Goal: Task Accomplishment & Management: Use online tool/utility

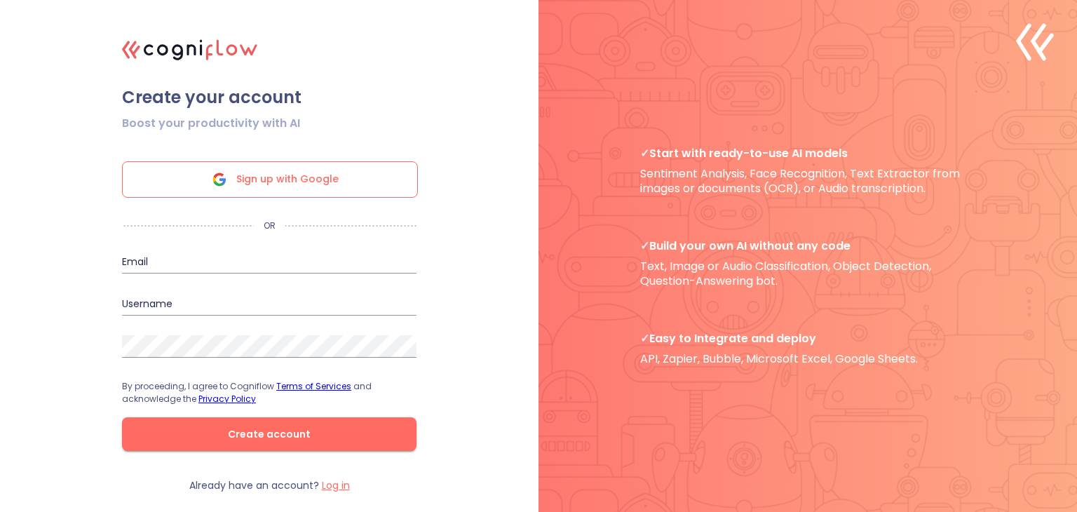
click at [311, 181] on span "Sign up with Google" at bounding box center [287, 179] width 102 height 35
click at [597, 419] on div at bounding box center [807, 256] width 538 height 512
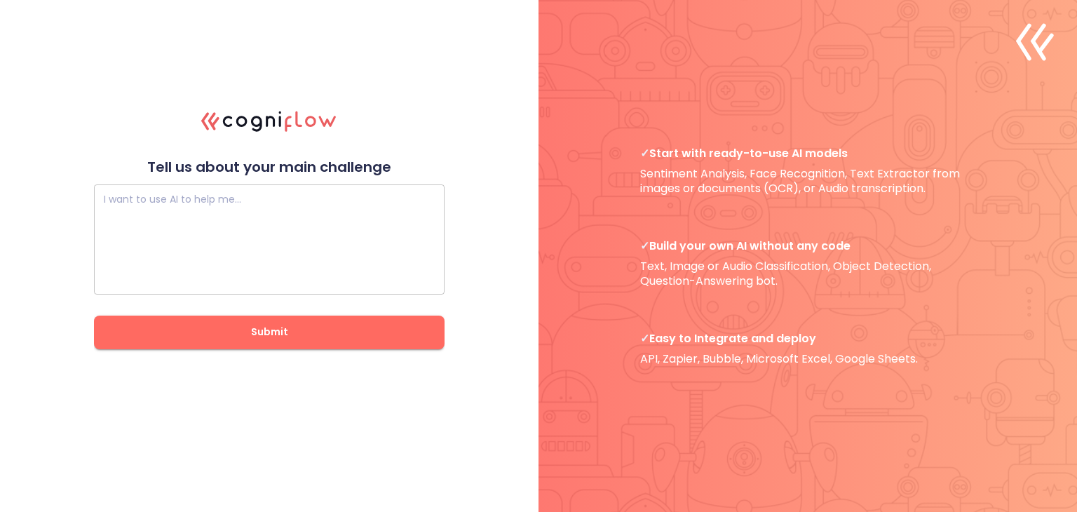
click at [161, 233] on textarea at bounding box center [269, 239] width 331 height 84
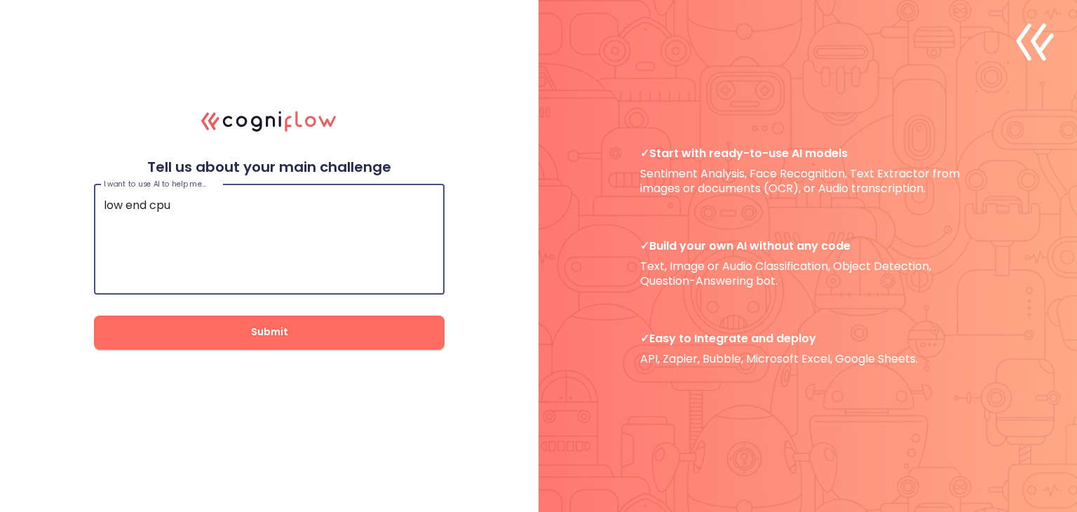
type textarea "low end cpu"
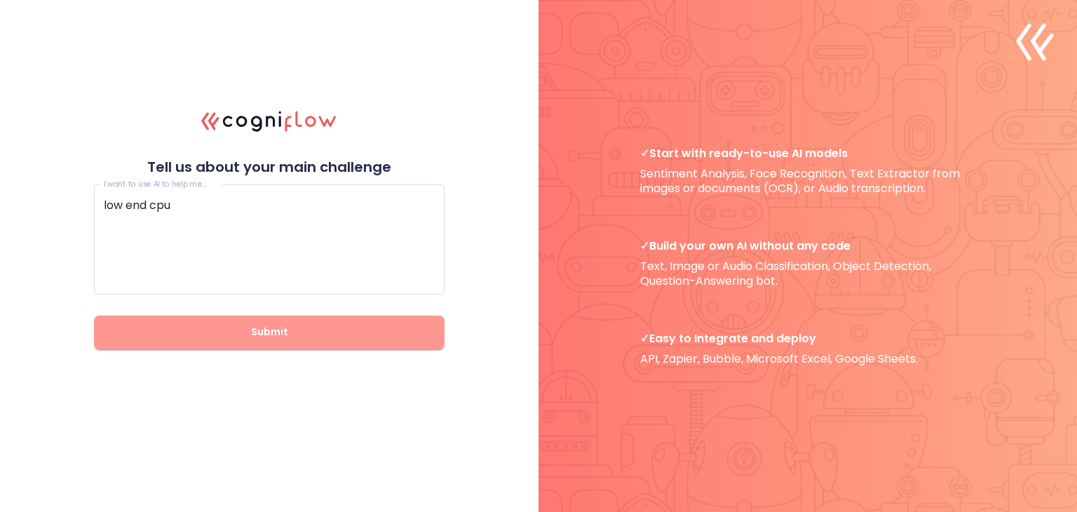
click at [212, 339] on span "Submit" at bounding box center [269, 332] width 306 height 18
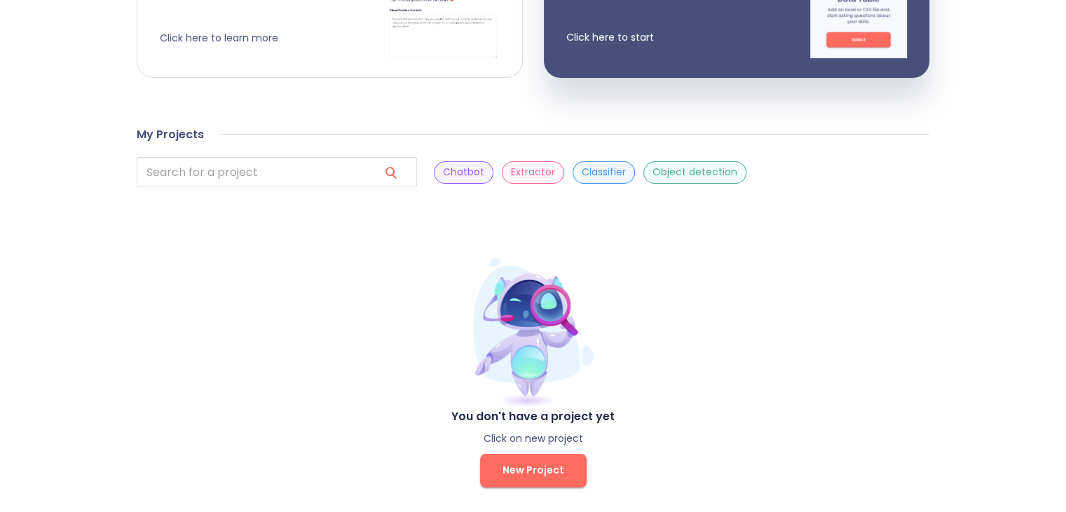
scroll to position [383, 0]
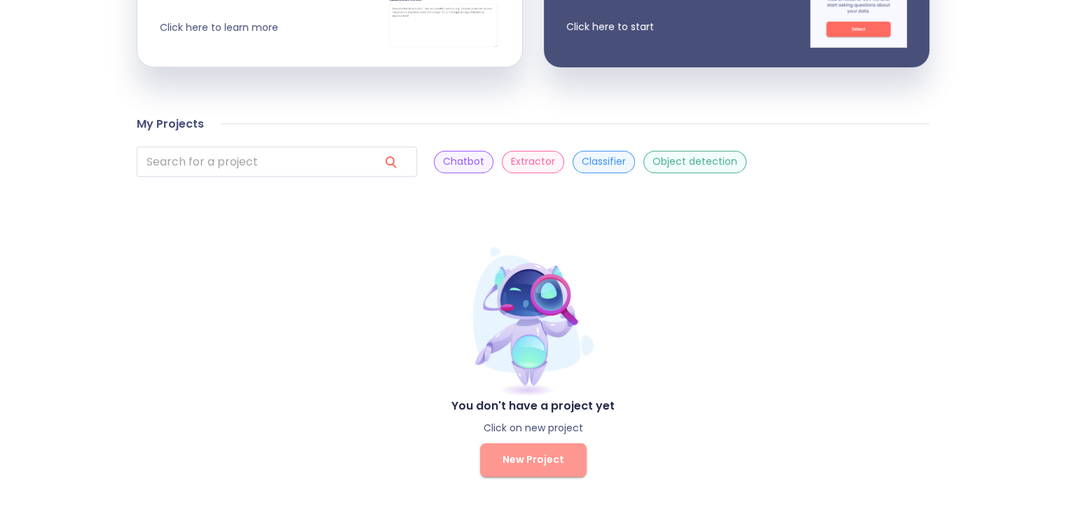
click at [528, 444] on button "New Project" at bounding box center [533, 460] width 107 height 34
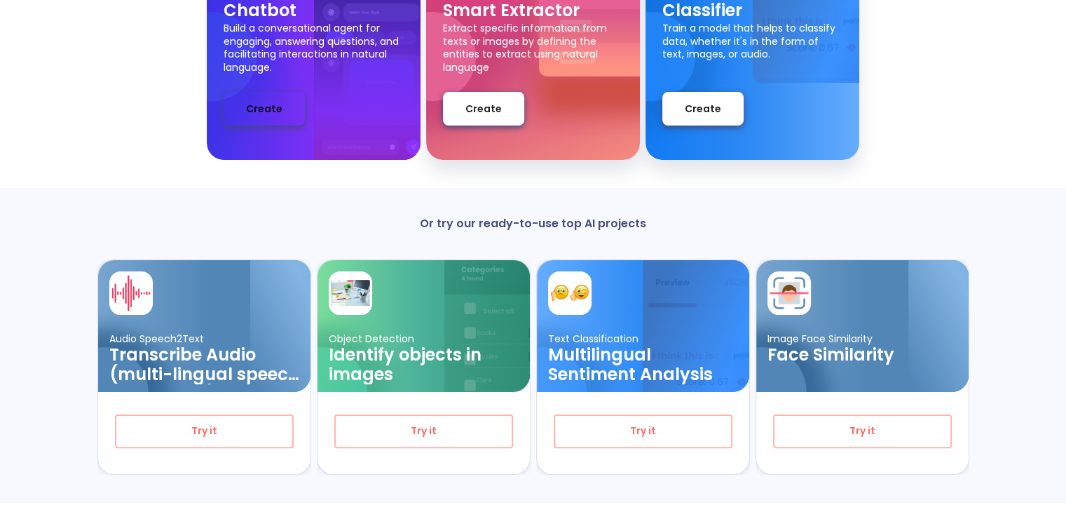
scroll to position [236, 0]
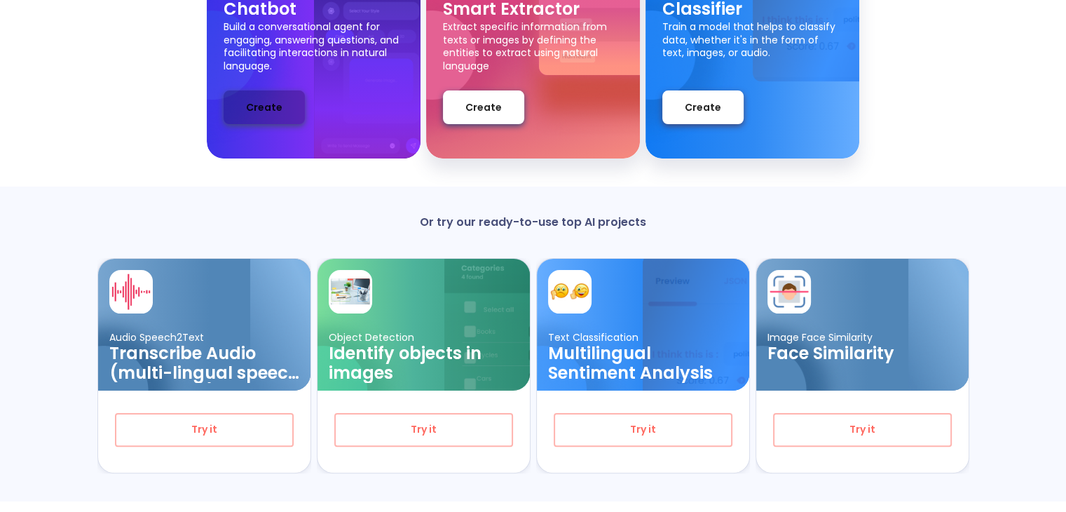
click at [259, 99] on span "Create" at bounding box center [264, 108] width 36 height 18
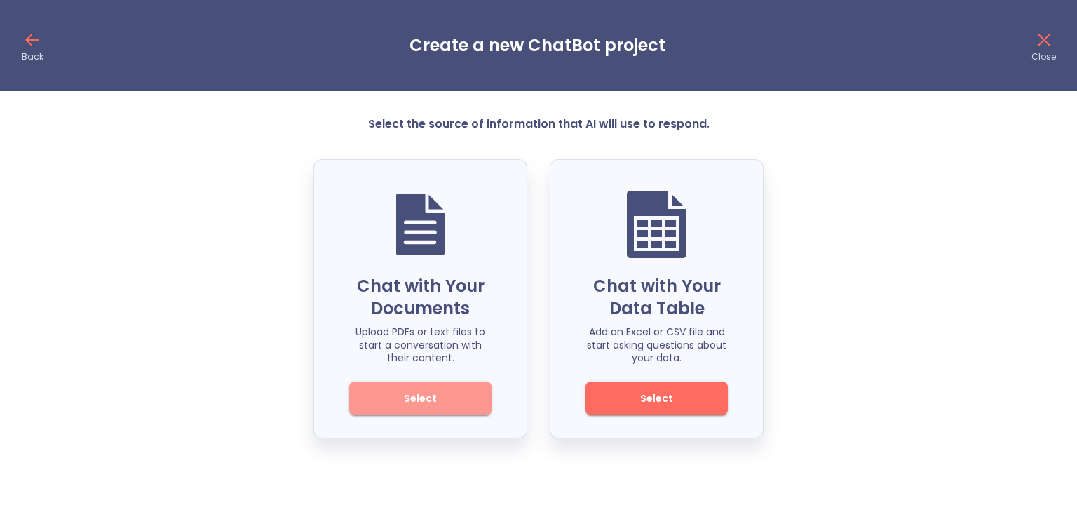
click at [448, 395] on span "Select" at bounding box center [420, 399] width 95 height 18
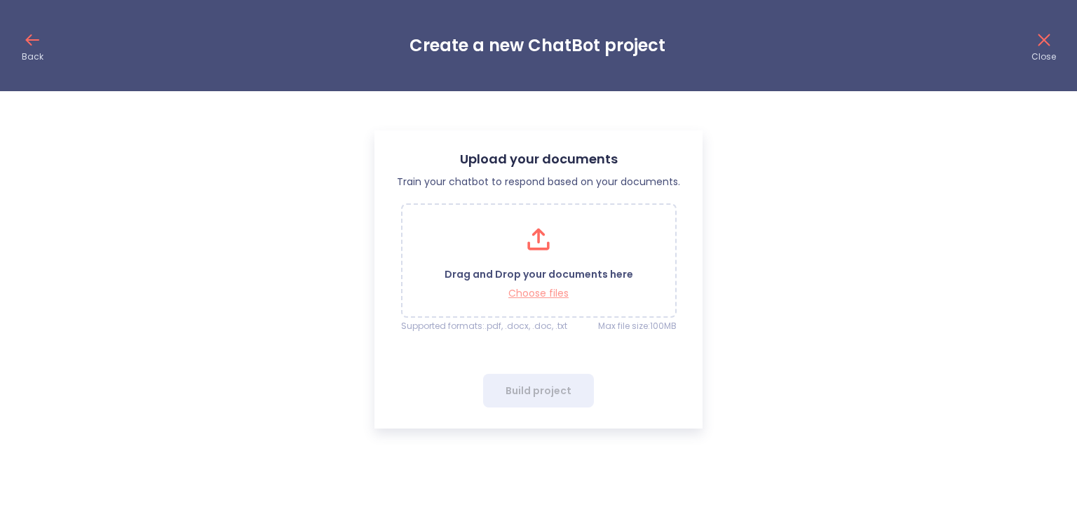
click at [541, 289] on p "Choose files" at bounding box center [538, 293] width 189 height 13
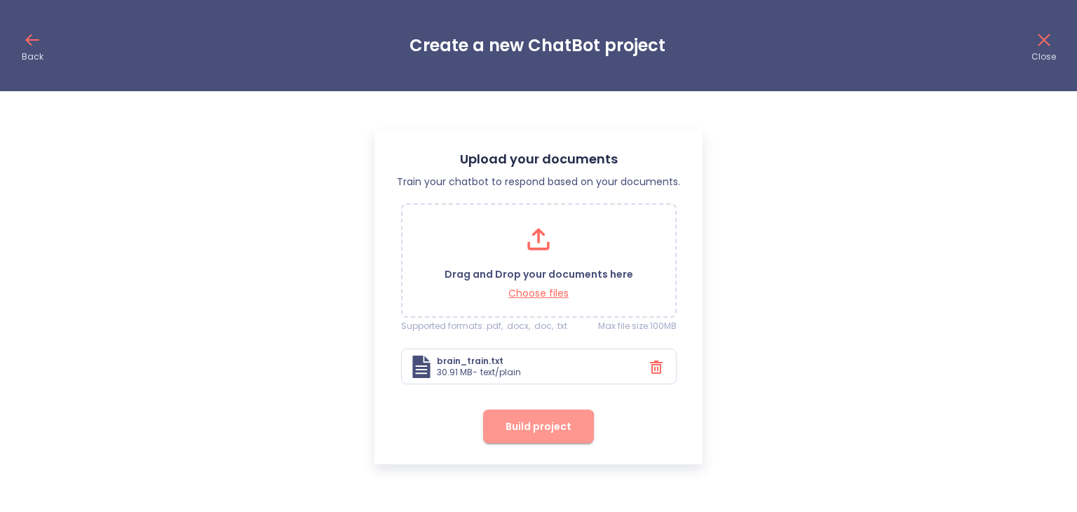
click at [536, 432] on span "Build project" at bounding box center [538, 427] width 66 height 18
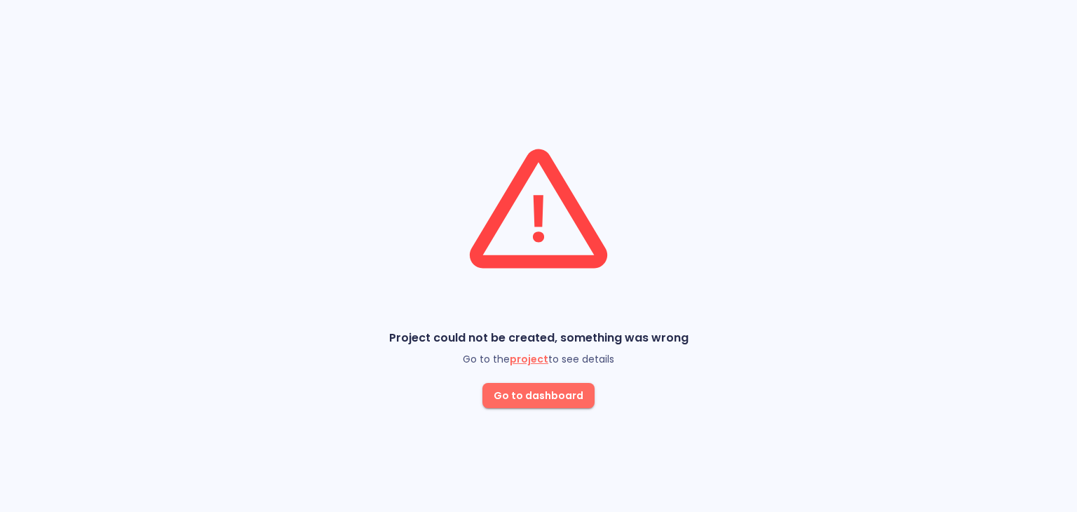
click at [523, 362] on span "project" at bounding box center [529, 359] width 39 height 14
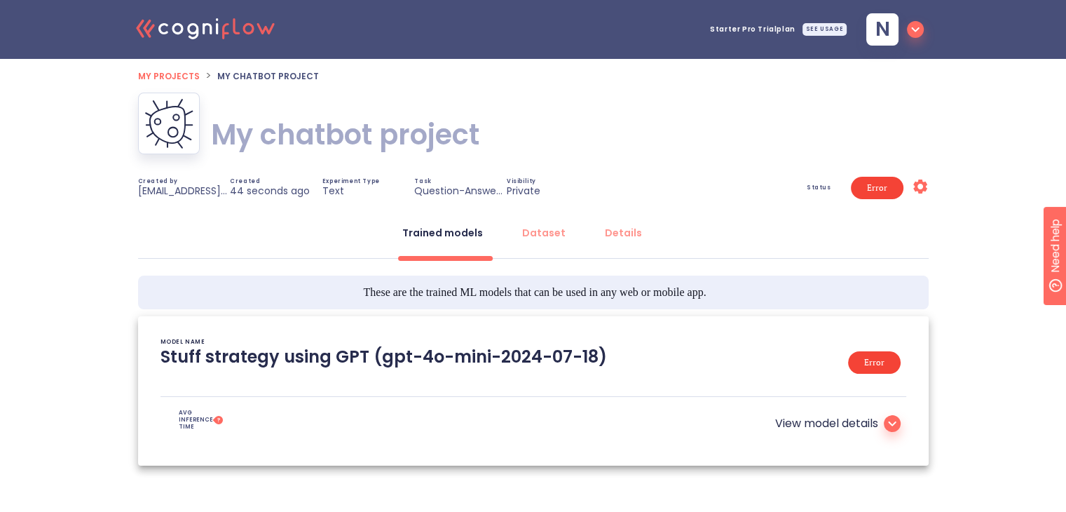
type textarea "[2025/09/05 19:13:05]- An error occurred (404) when calling the HeadObject oper…"
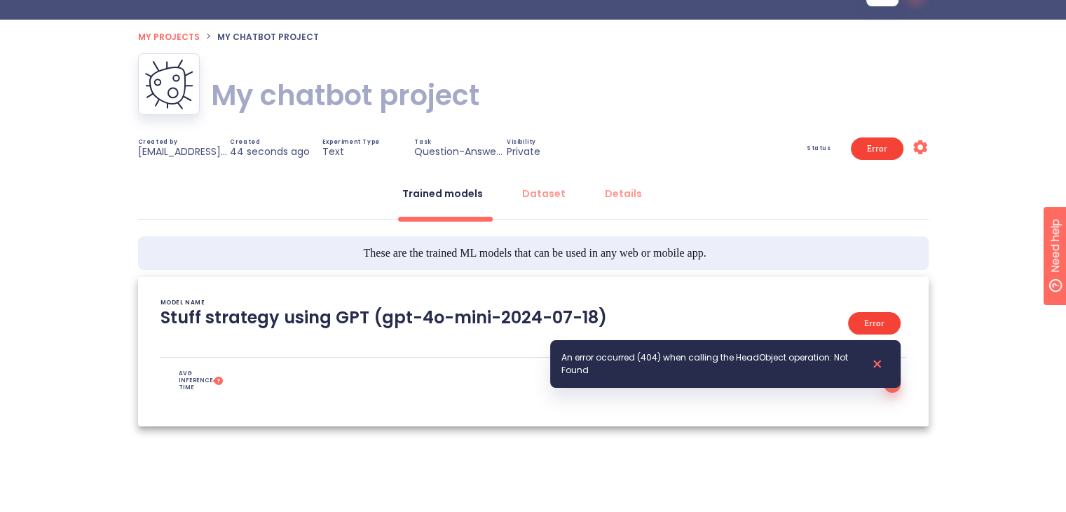
scroll to position [53, 0]
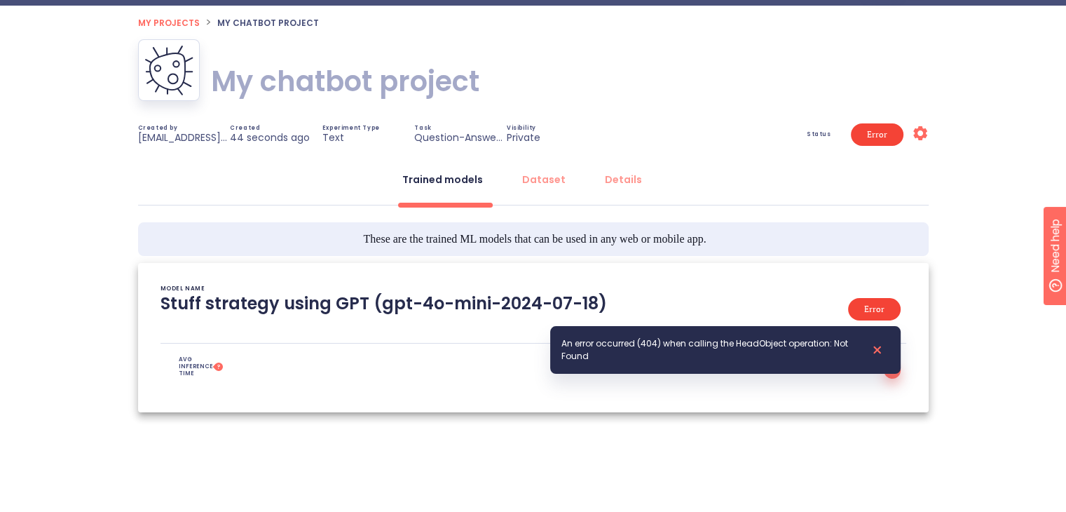
click at [876, 346] on icon at bounding box center [874, 349] width 29 height 17
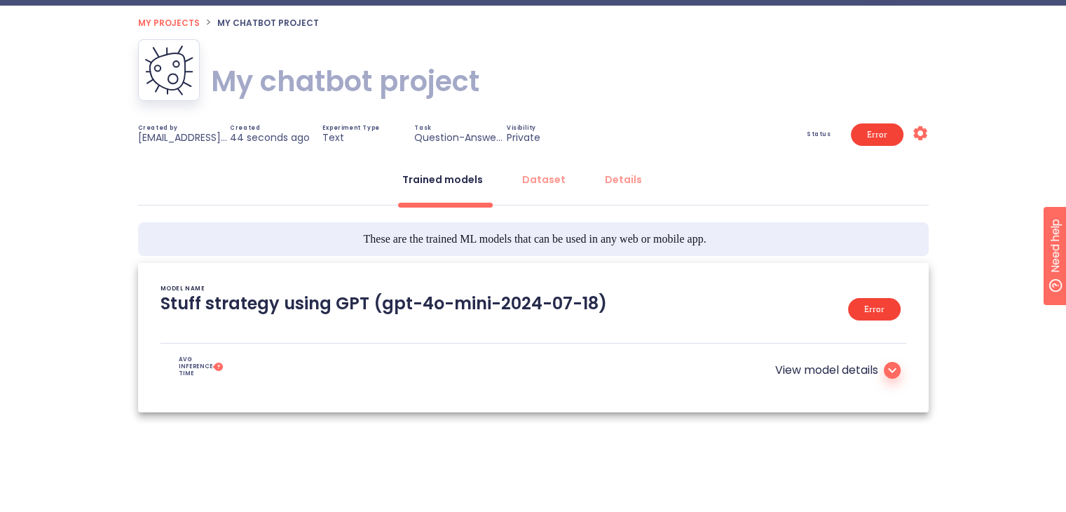
click at [888, 369] on icon at bounding box center [892, 370] width 17 height 17
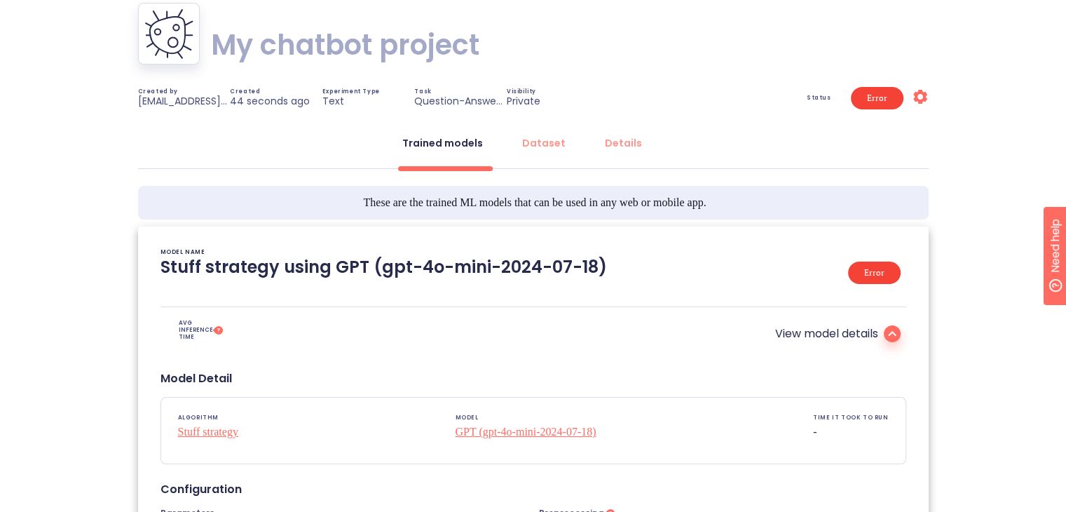
scroll to position [89, 0]
click at [864, 273] on span "Error" at bounding box center [874, 273] width 37 height 101
click at [460, 301] on div "MODEL NAME Stuff strategy using GPT (gpt-4o-mini-2024-07-18) Error" at bounding box center [534, 278] width 746 height 57
click at [538, 153] on button "Dataset" at bounding box center [544, 144] width 60 height 34
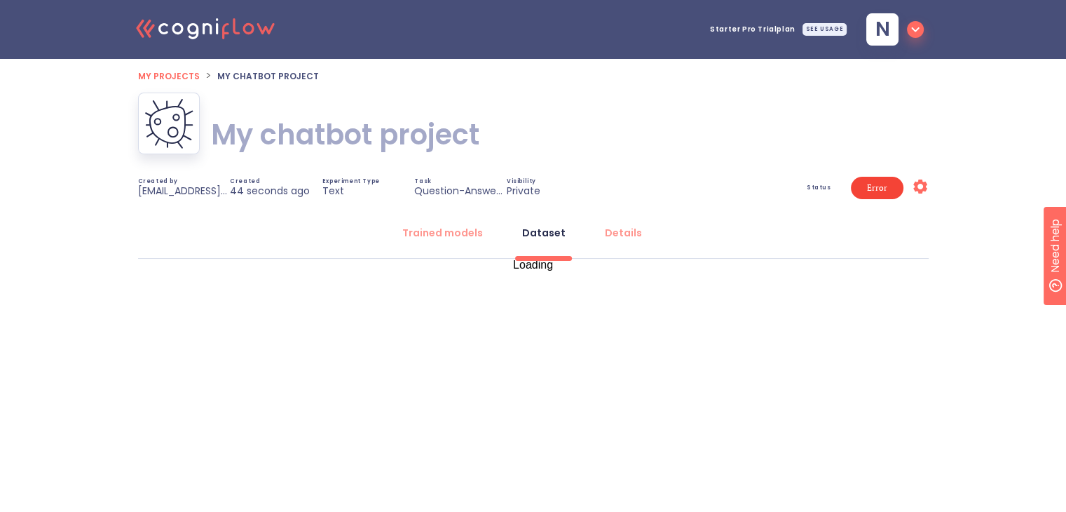
scroll to position [0, 0]
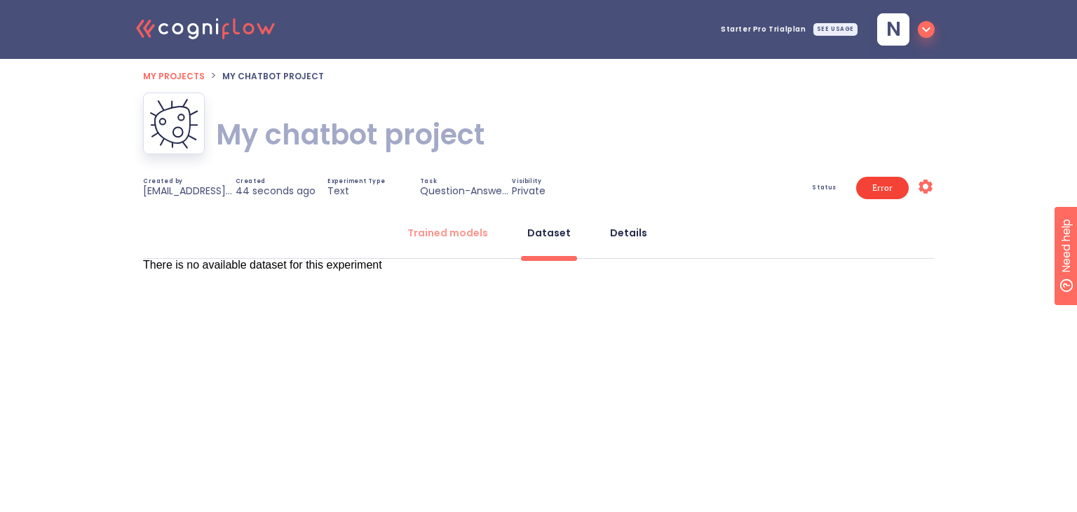
click at [625, 234] on div "Details" at bounding box center [628, 233] width 37 height 14
